Goal: Use online tool/utility: Utilize a website feature to perform a specific function

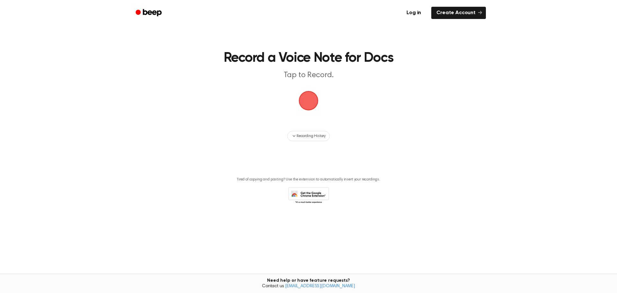
click at [300, 103] on span "button" at bounding box center [308, 100] width 21 height 21
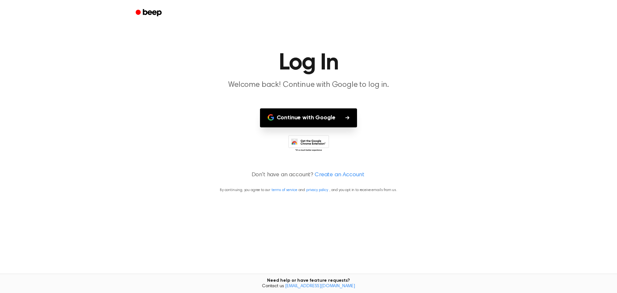
click at [308, 112] on button "Continue with Google" at bounding box center [308, 117] width 97 height 19
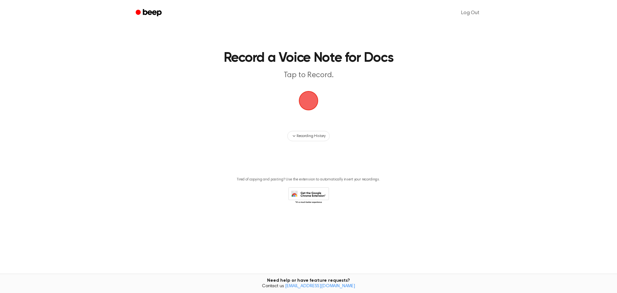
click at [301, 102] on span "button" at bounding box center [309, 101] width 24 height 24
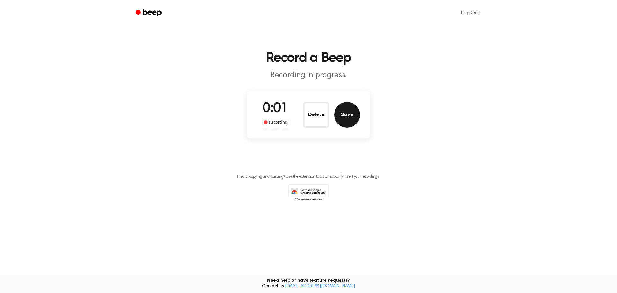
click at [357, 121] on button "Save" at bounding box center [347, 115] width 26 height 26
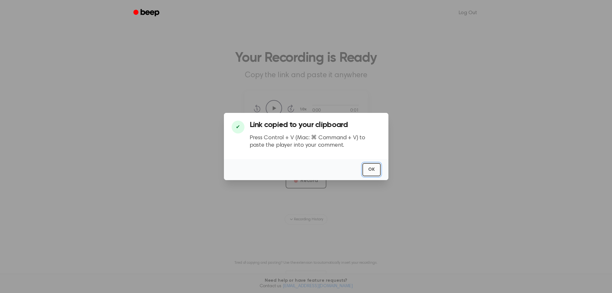
click at [372, 173] on button "OK" at bounding box center [371, 169] width 18 height 13
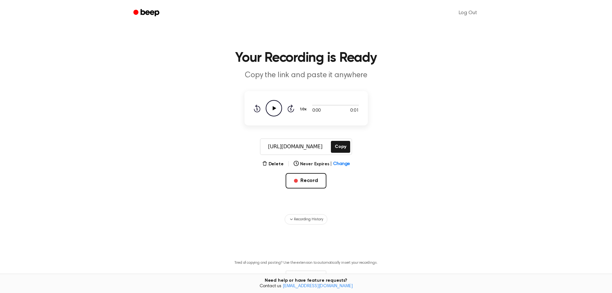
click at [269, 110] on icon "Play Audio" at bounding box center [274, 108] width 16 height 16
click at [310, 179] on button "Record" at bounding box center [306, 180] width 41 height 15
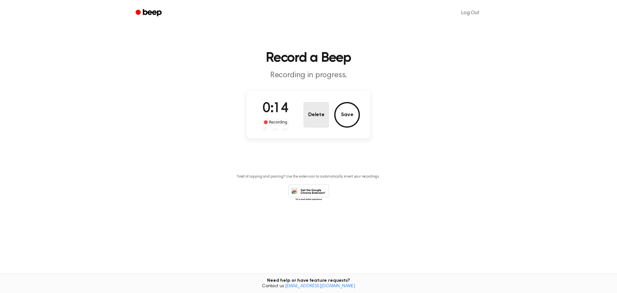
click at [322, 108] on button "Delete" at bounding box center [316, 115] width 26 height 26
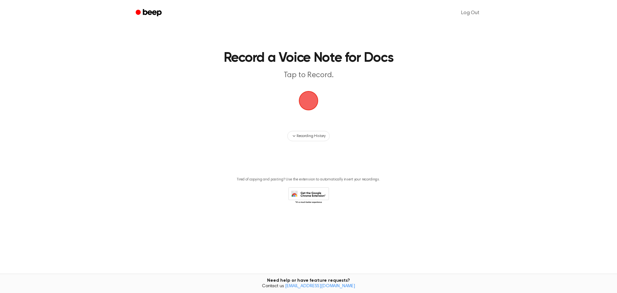
click at [298, 98] on main "Record a Voice Note for Docs Tap to Record. Recording History Tired of copying …" at bounding box center [308, 131] width 617 height 262
click at [301, 99] on span "button" at bounding box center [308, 101] width 36 height 36
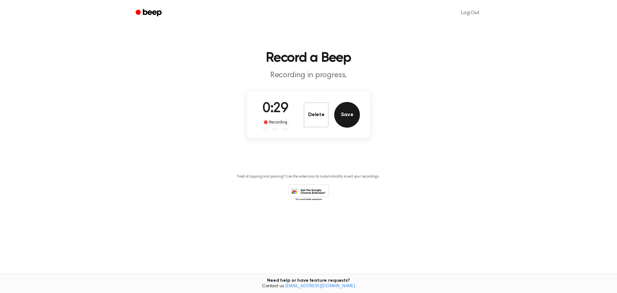
click at [348, 117] on button "Save" at bounding box center [347, 115] width 26 height 26
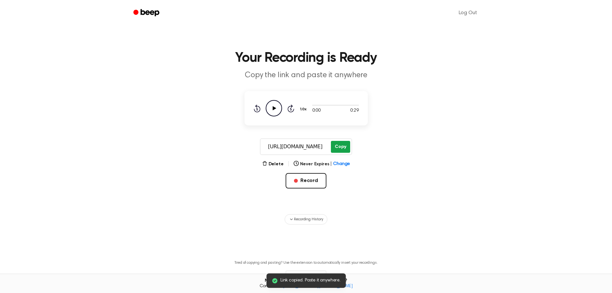
click at [344, 146] on button "Copy" at bounding box center [340, 147] width 19 height 12
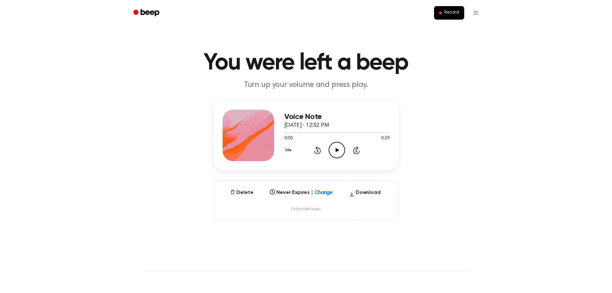
click at [336, 156] on icon "Play Audio" at bounding box center [337, 150] width 16 height 16
